Goal: Navigation & Orientation: Find specific page/section

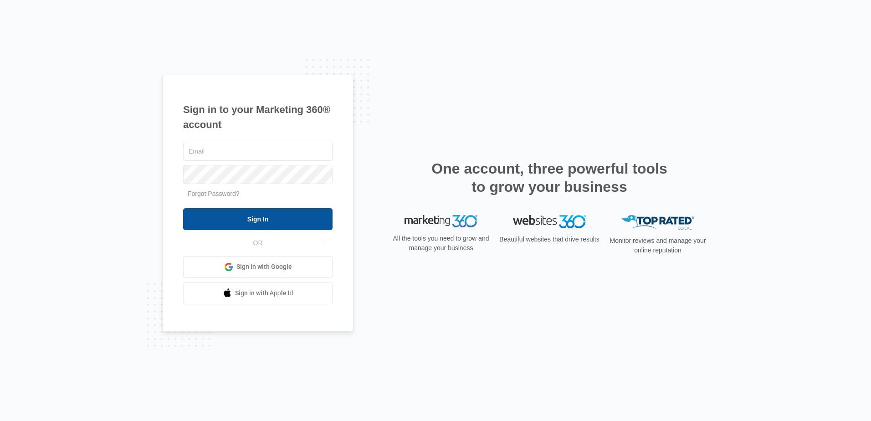
type input "[EMAIL_ADDRESS][DOMAIN_NAME]"
click at [259, 220] on input "Sign In" at bounding box center [257, 219] width 149 height 22
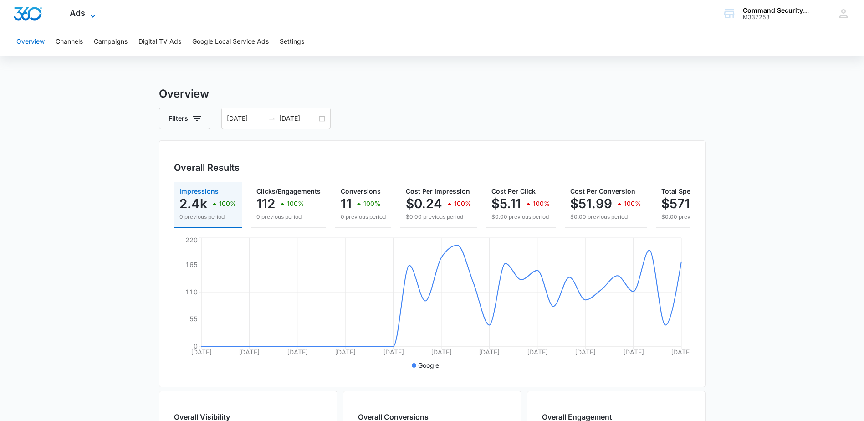
click at [90, 13] on icon at bounding box center [92, 15] width 11 height 11
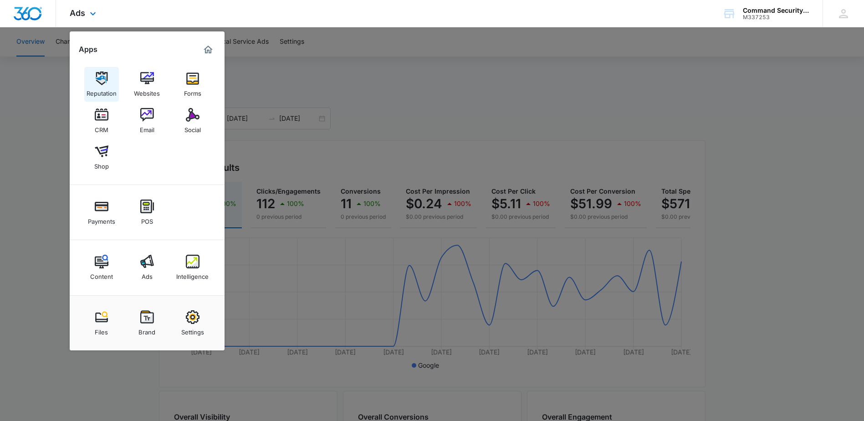
click at [103, 84] on img at bounding box center [102, 78] width 14 height 14
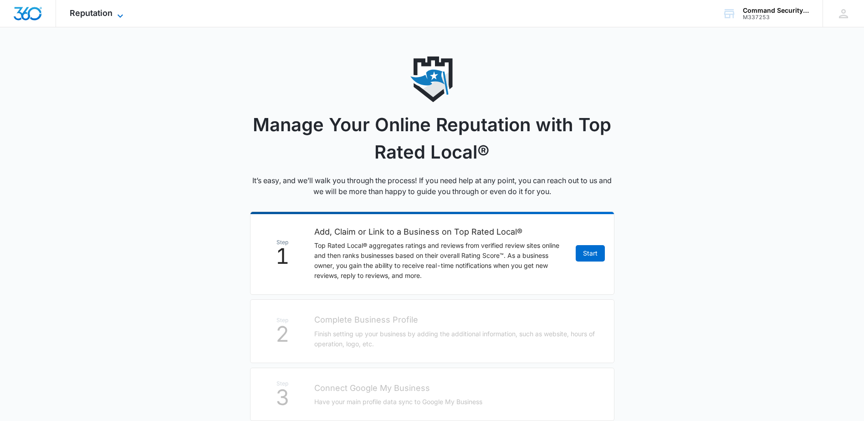
click at [120, 13] on icon at bounding box center [120, 15] width 11 height 11
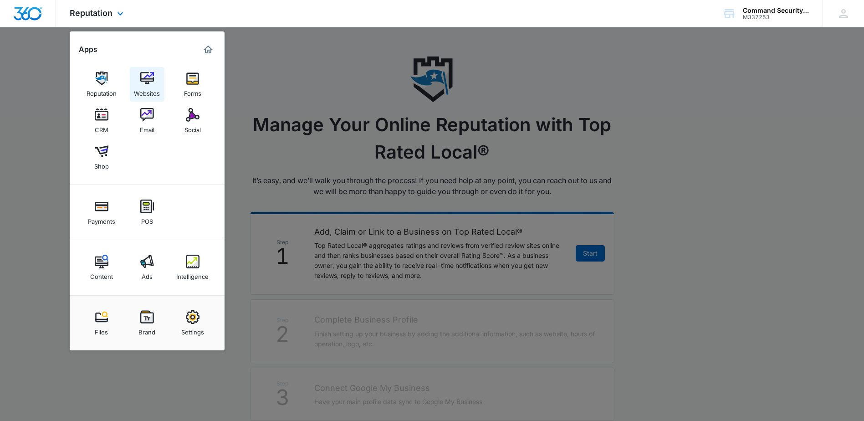
click at [150, 83] on img at bounding box center [147, 78] width 14 height 14
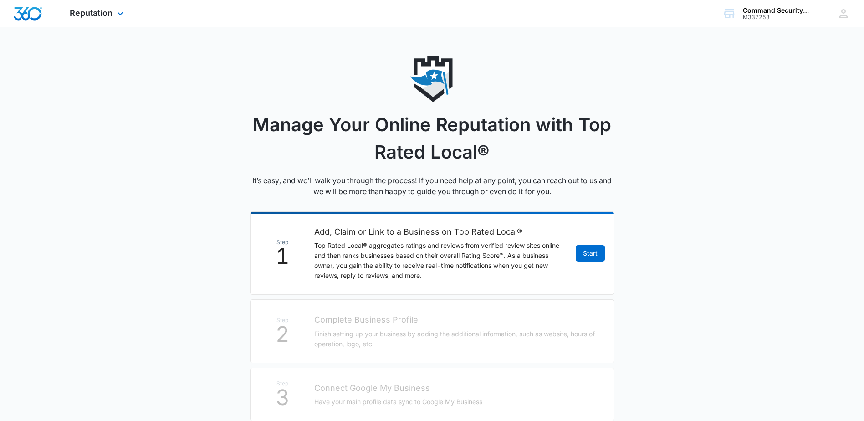
click at [30, 7] on img "Dashboard" at bounding box center [27, 14] width 29 height 14
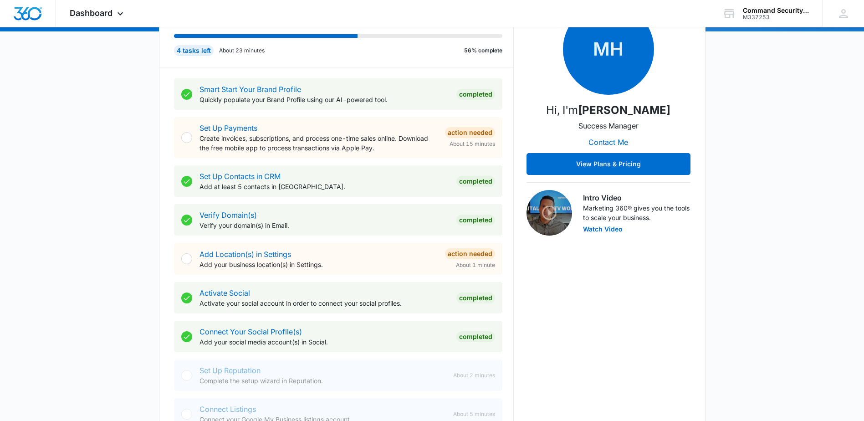
scroll to position [137, 0]
